Goal: Information Seeking & Learning: Learn about a topic

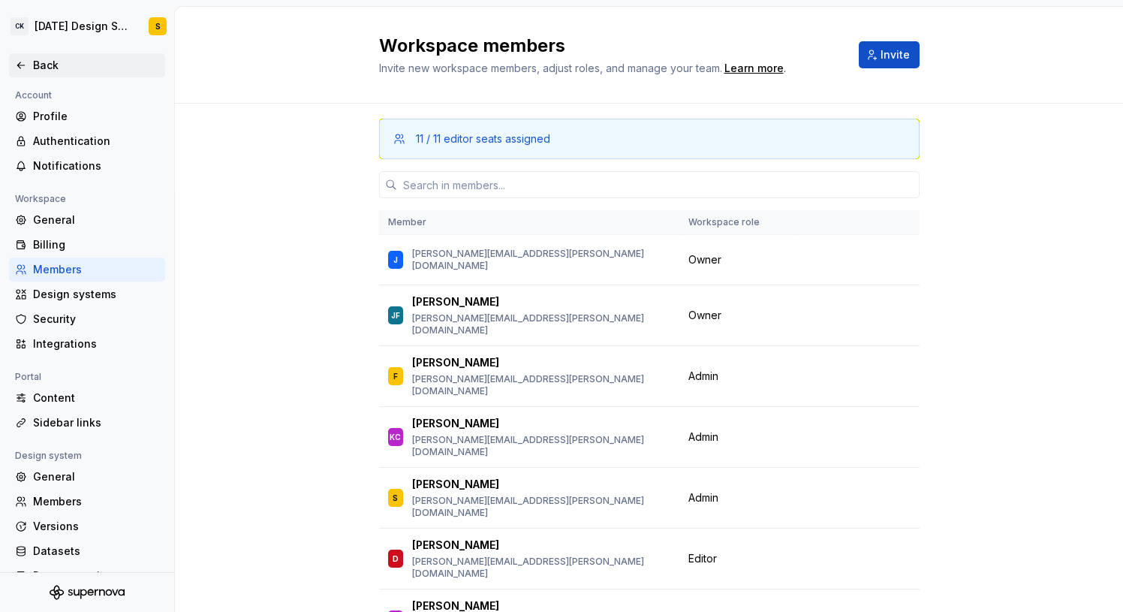
scroll to position [8905, 0]
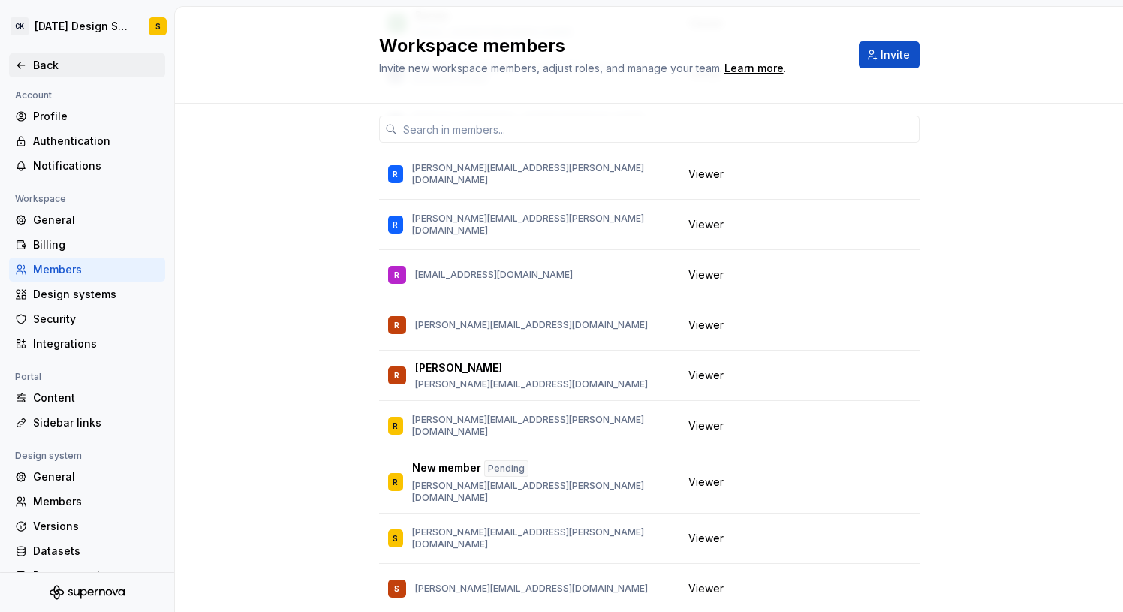
click at [38, 65] on div "Back" at bounding box center [96, 65] width 126 height 15
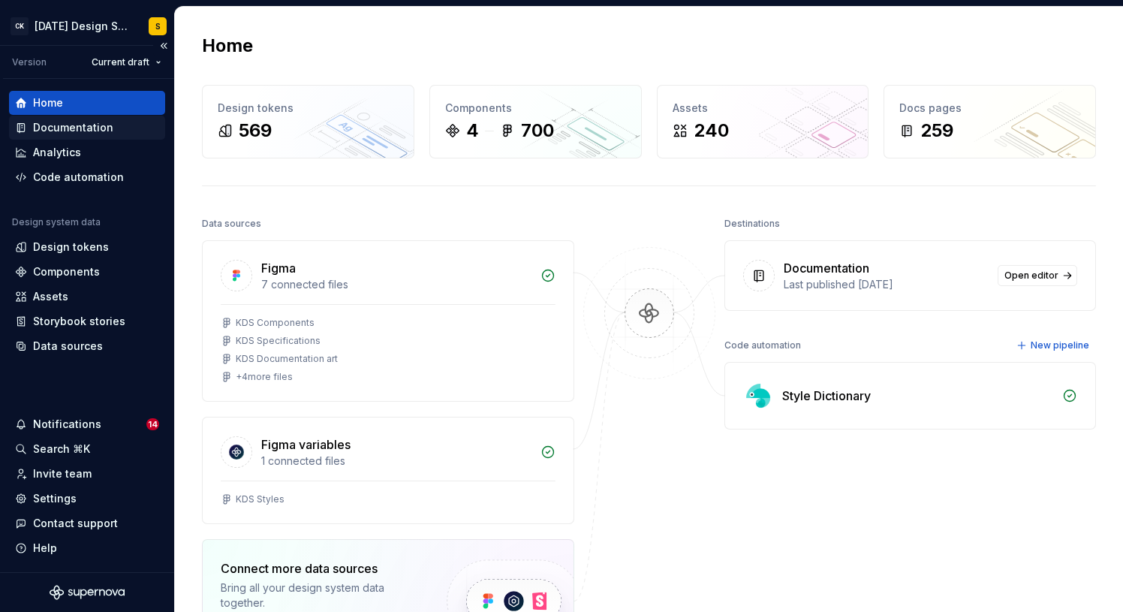
click at [85, 128] on div "Documentation" at bounding box center [73, 127] width 80 height 15
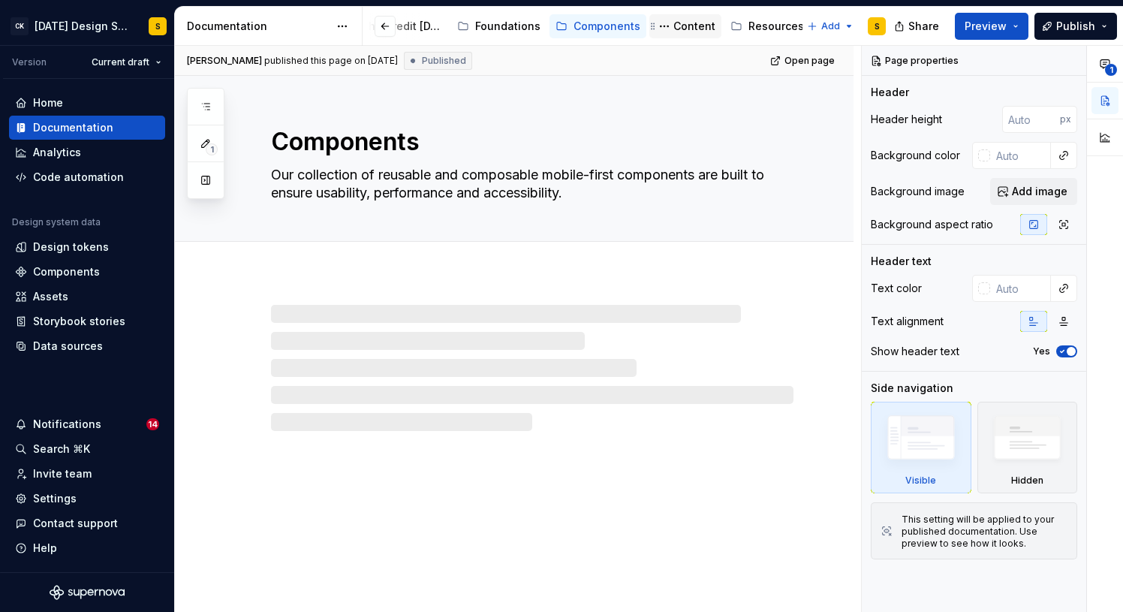
scroll to position [0, 110]
click at [740, 26] on div "Resources & tools" at bounding box center [763, 26] width 95 height 15
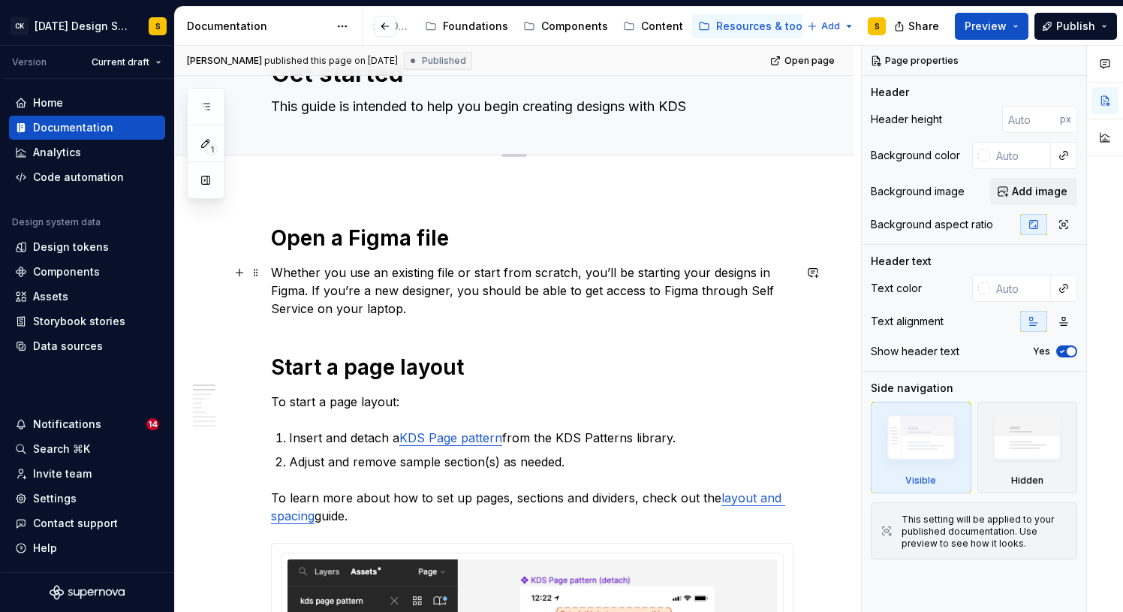
scroll to position [25, 0]
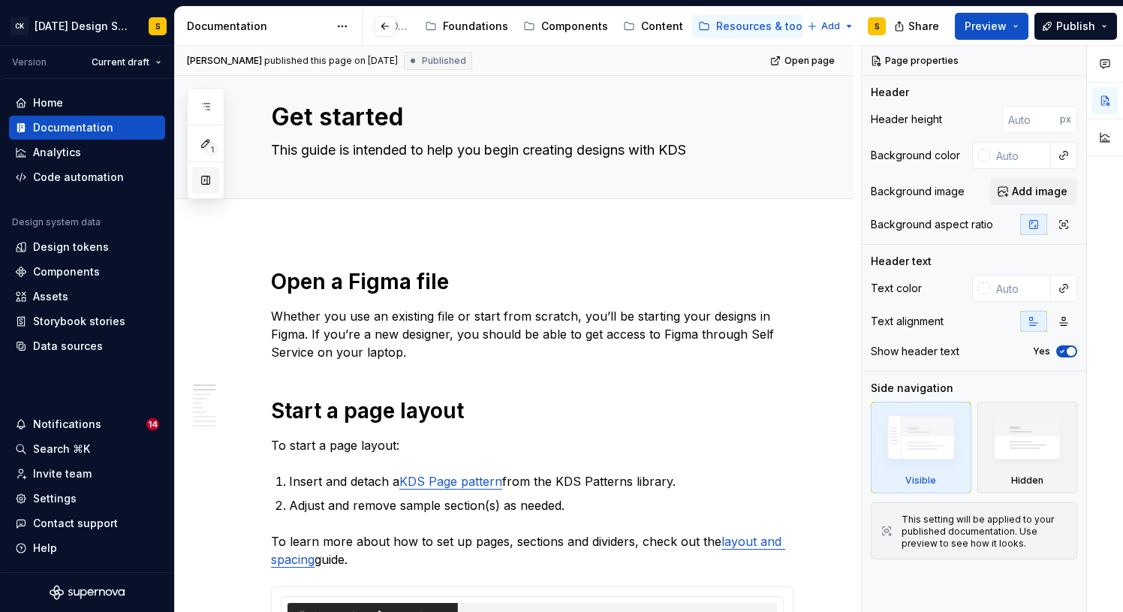
click at [209, 179] on button "button" at bounding box center [205, 180] width 27 height 27
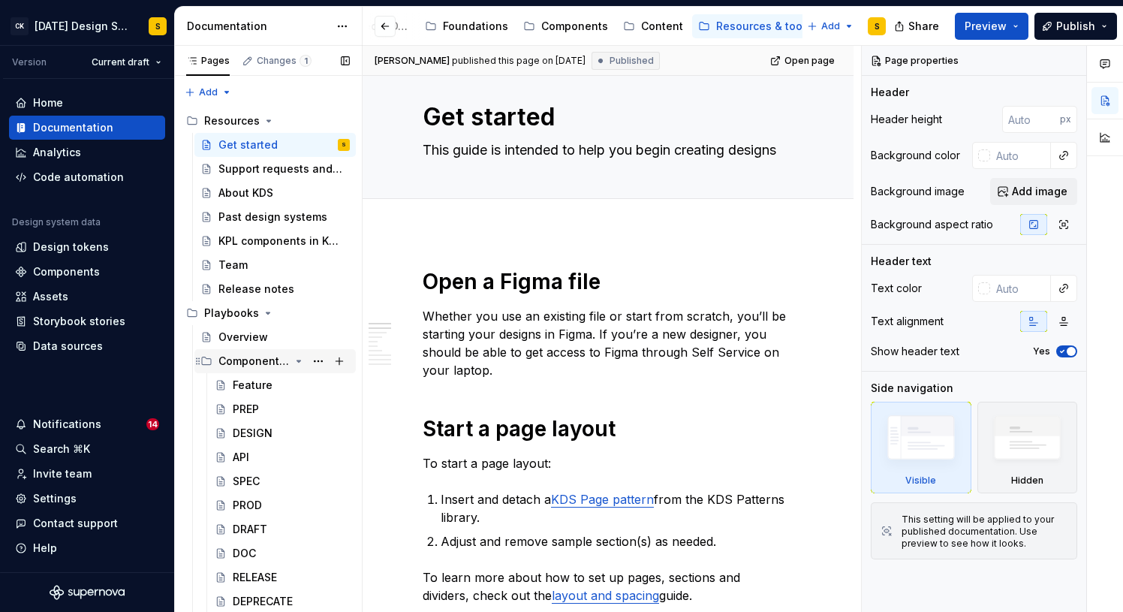
scroll to position [70, 0]
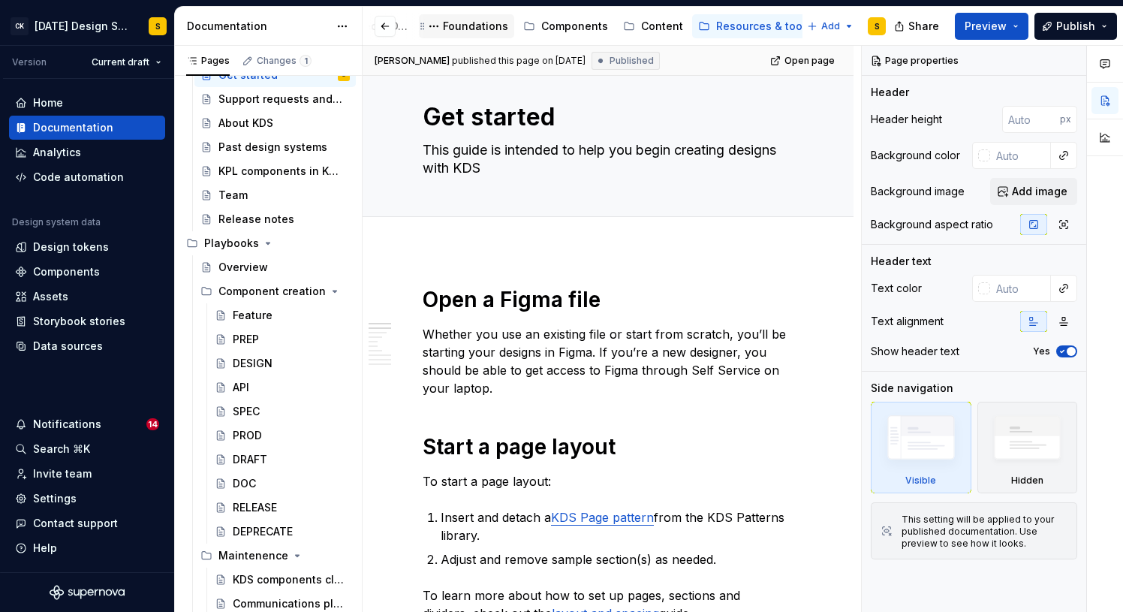
click at [479, 24] on div "Foundations" at bounding box center [475, 26] width 65 height 15
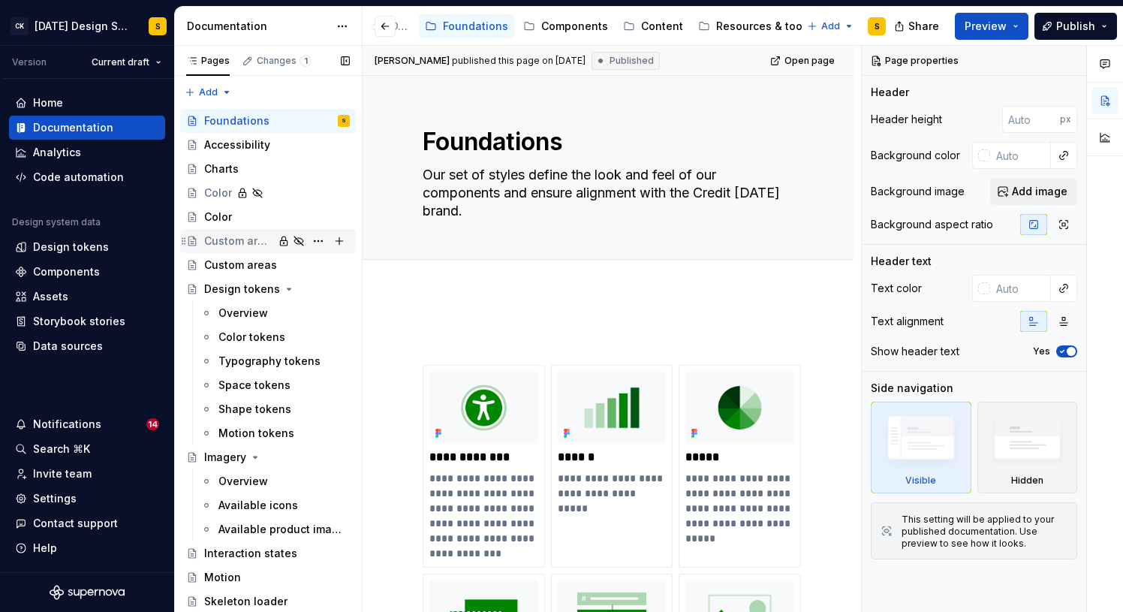
scroll to position [238, 0]
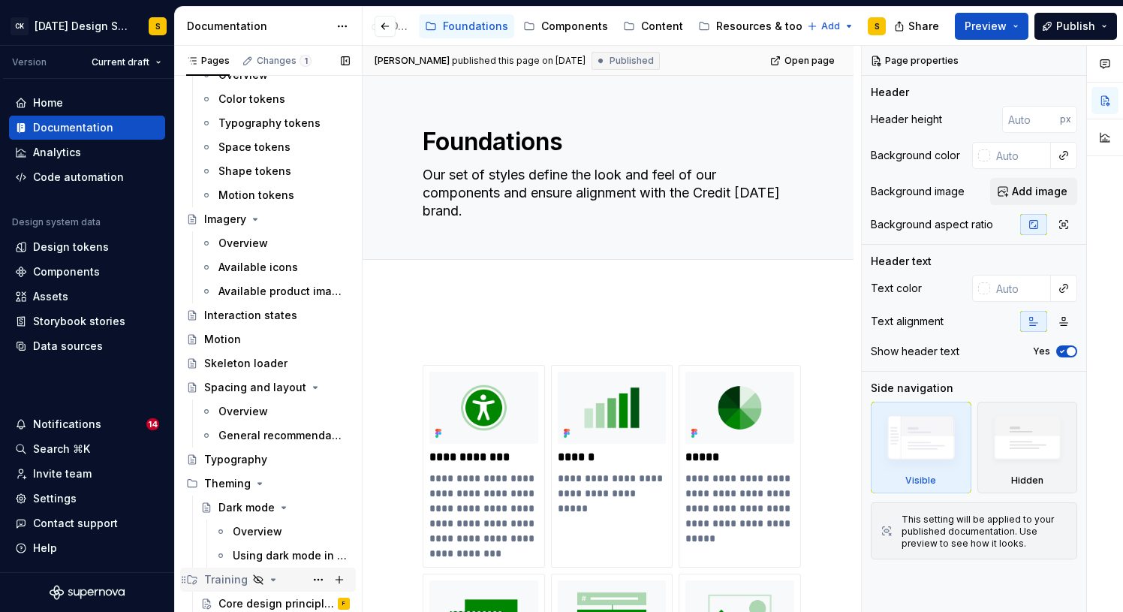
click at [224, 580] on div "Training" at bounding box center [226, 579] width 44 height 15
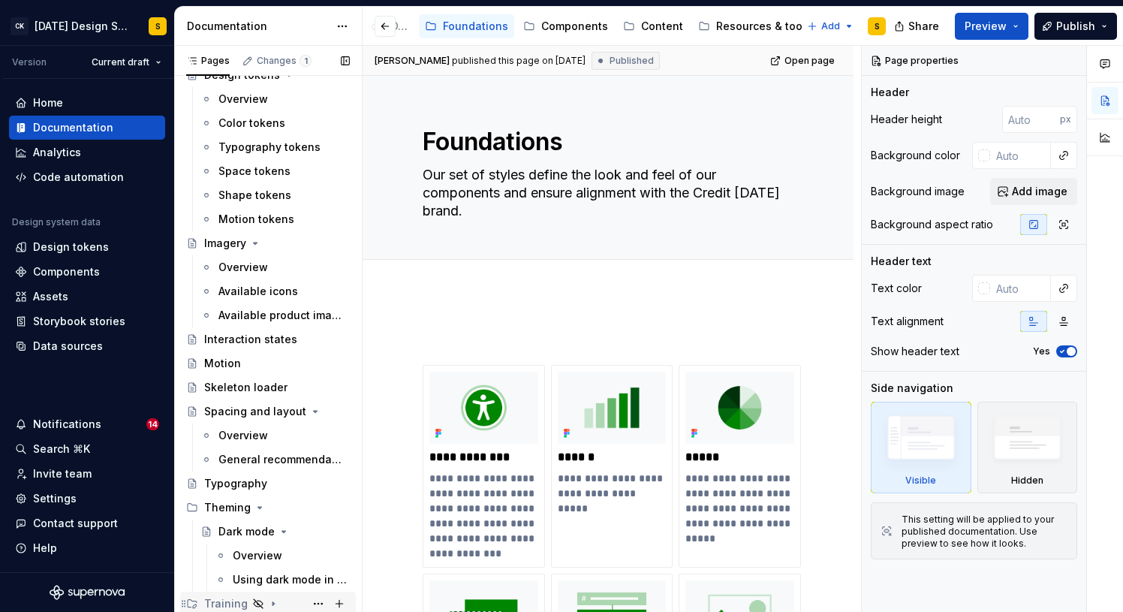
scroll to position [214, 0]
click at [222, 604] on div "Training" at bounding box center [226, 603] width 44 height 15
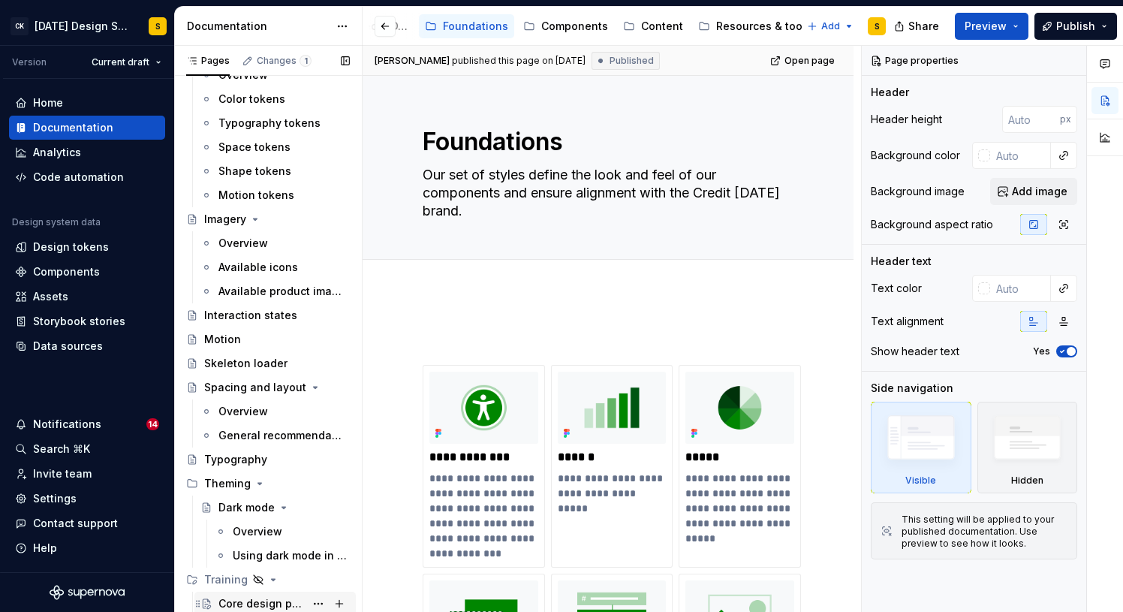
click at [257, 600] on div "Core design principles" at bounding box center [261, 603] width 86 height 15
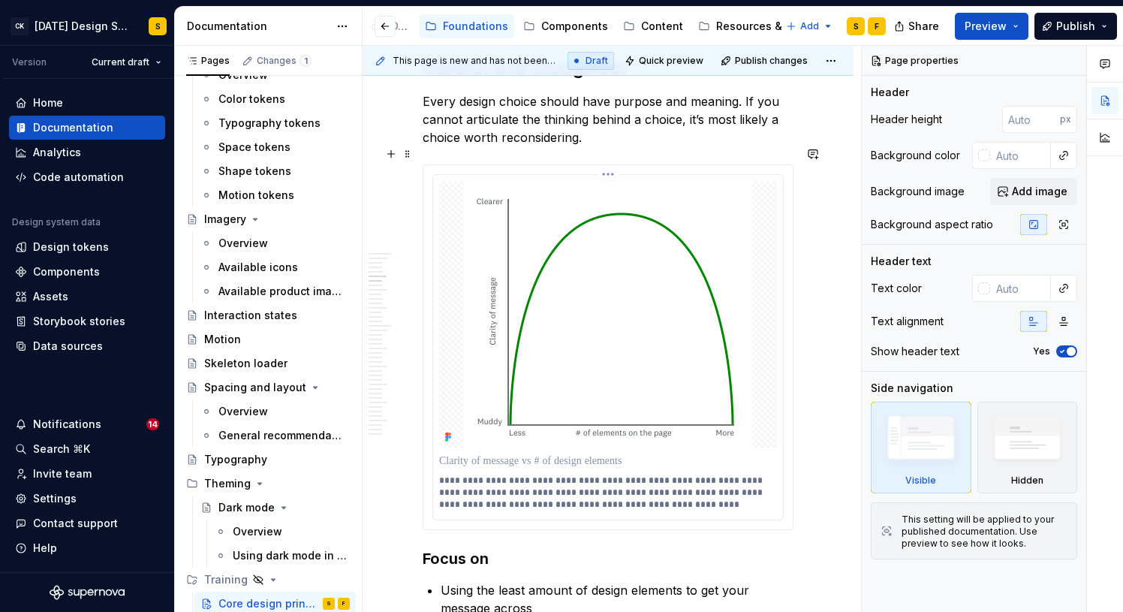
scroll to position [622, 0]
click at [345, 68] on button "button" at bounding box center [345, 60] width 21 height 21
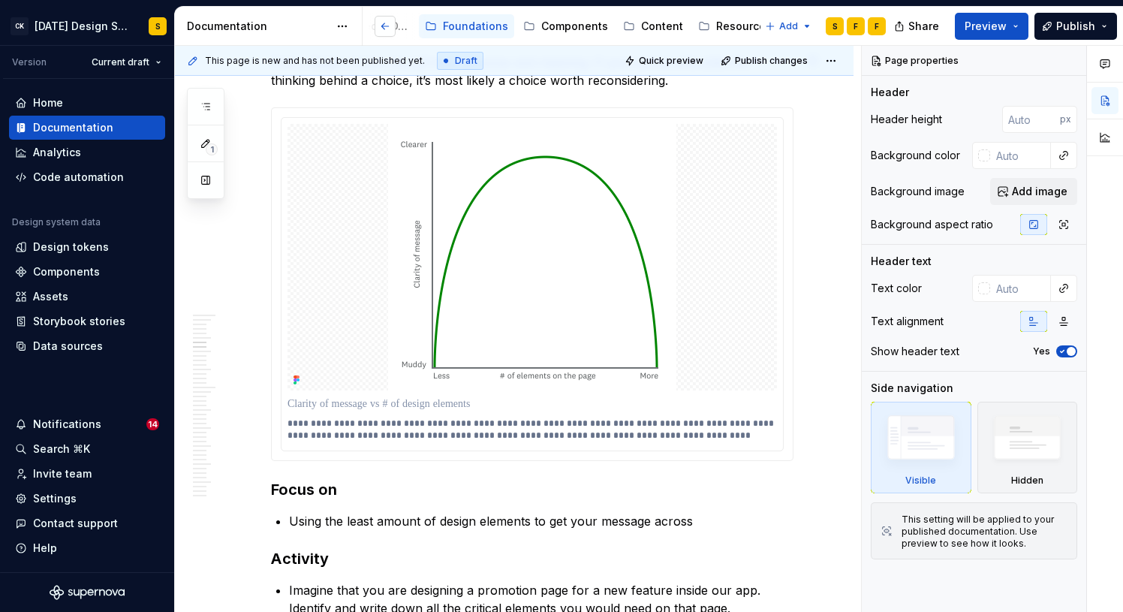
click at [383, 28] on button "button" at bounding box center [384, 26] width 21 height 21
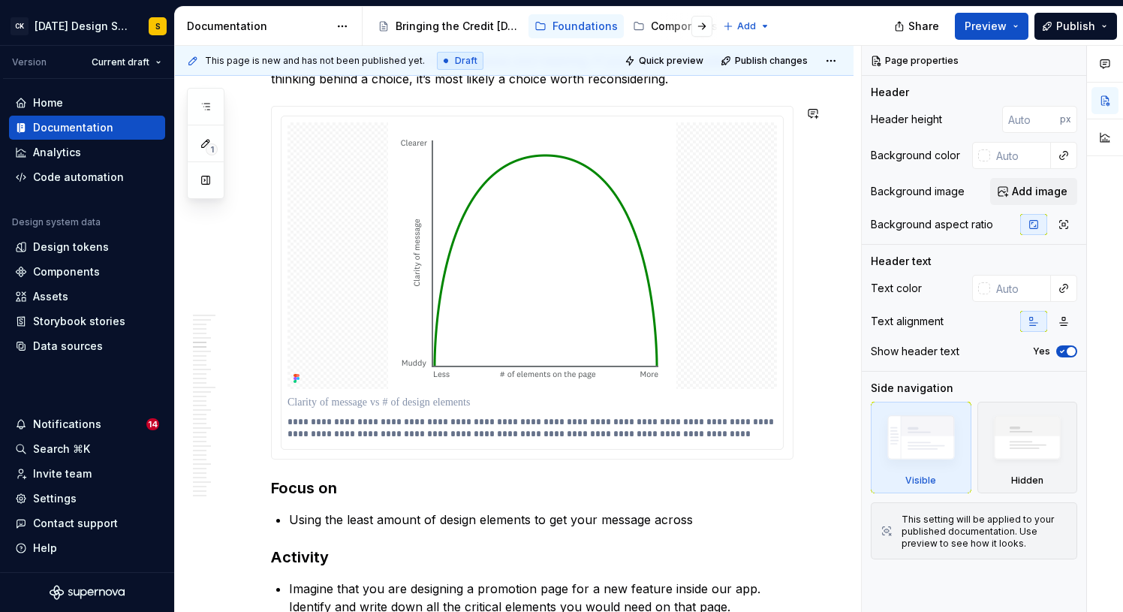
type textarea "*"
